Goal: Navigation & Orientation: Find specific page/section

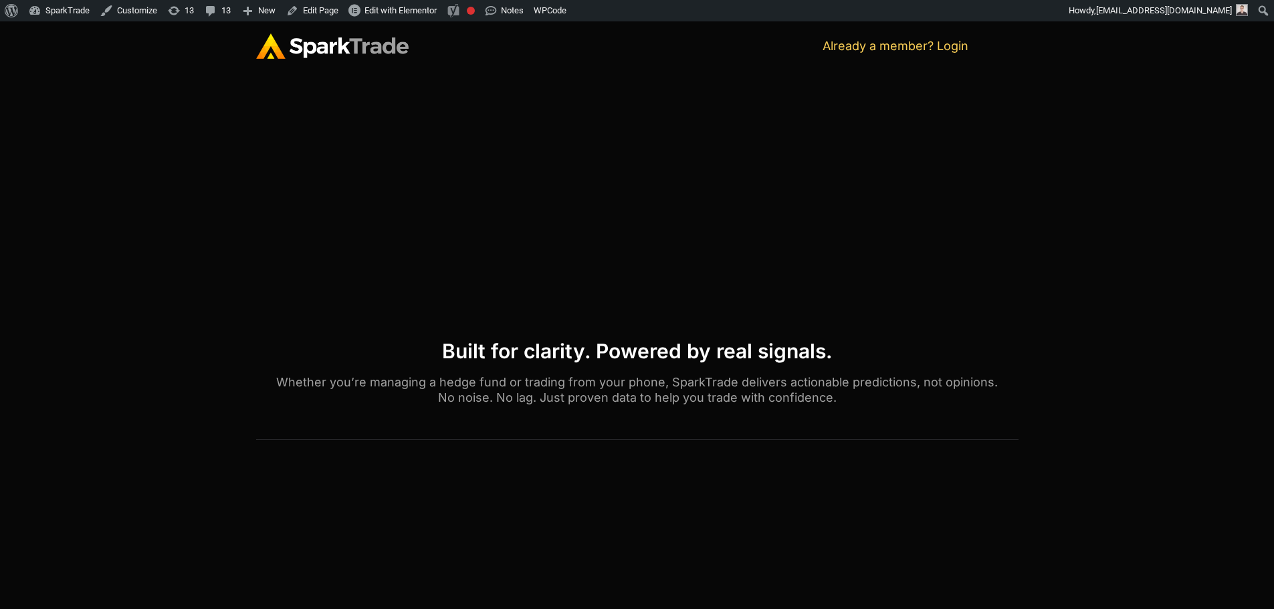
scroll to position [770, 0]
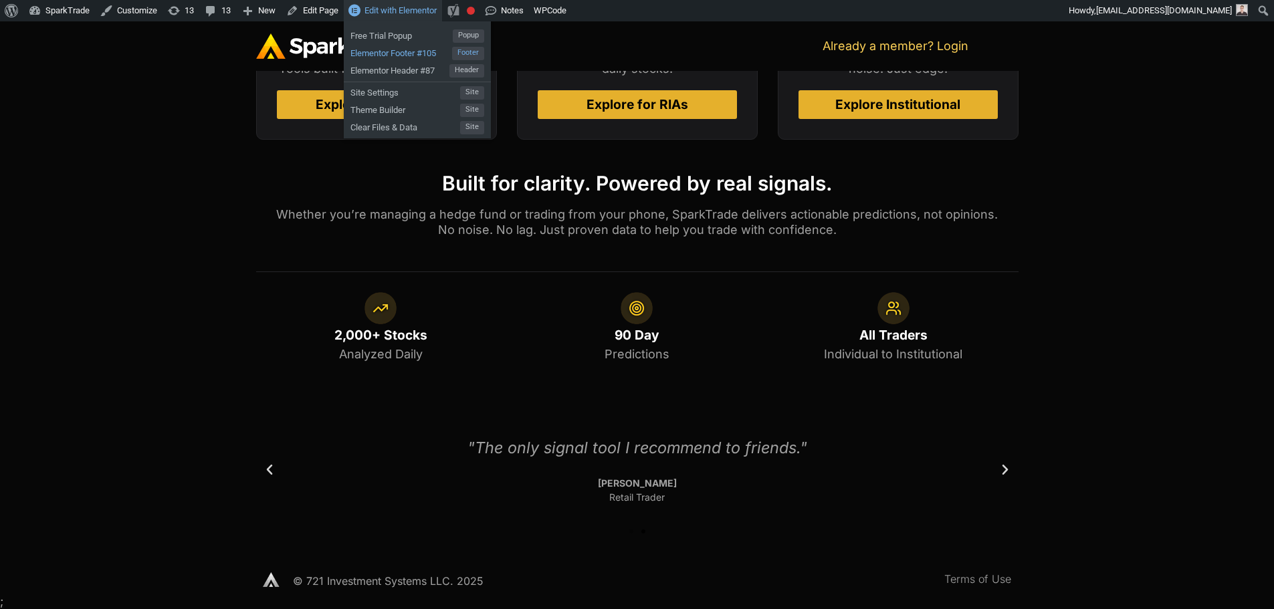
click at [403, 58] on span "Elementor Footer #105" at bounding box center [401, 51] width 102 height 17
